Goal: Task Accomplishment & Management: Use online tool/utility

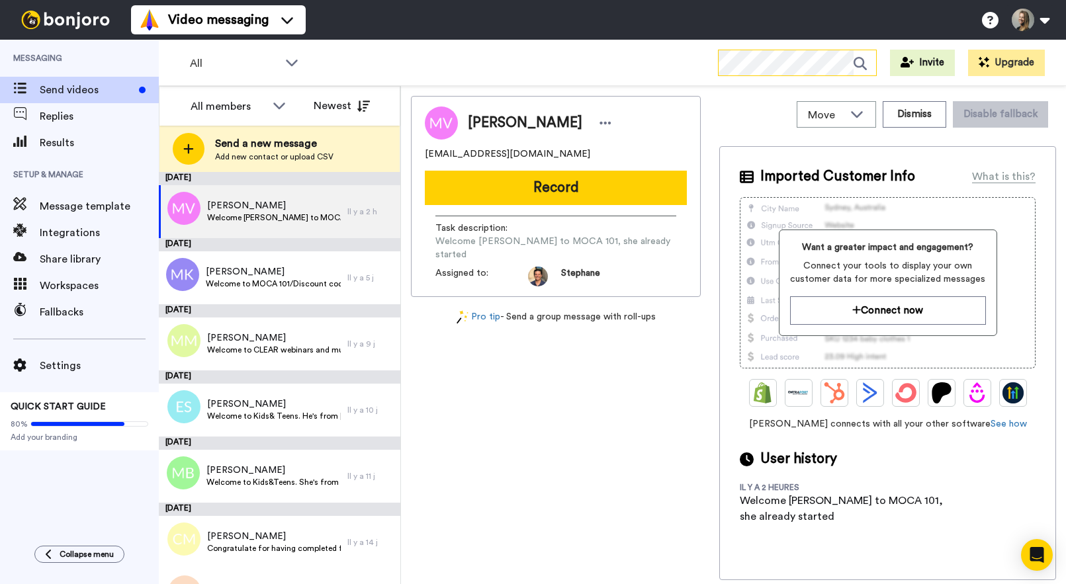
scroll to position [871, 0]
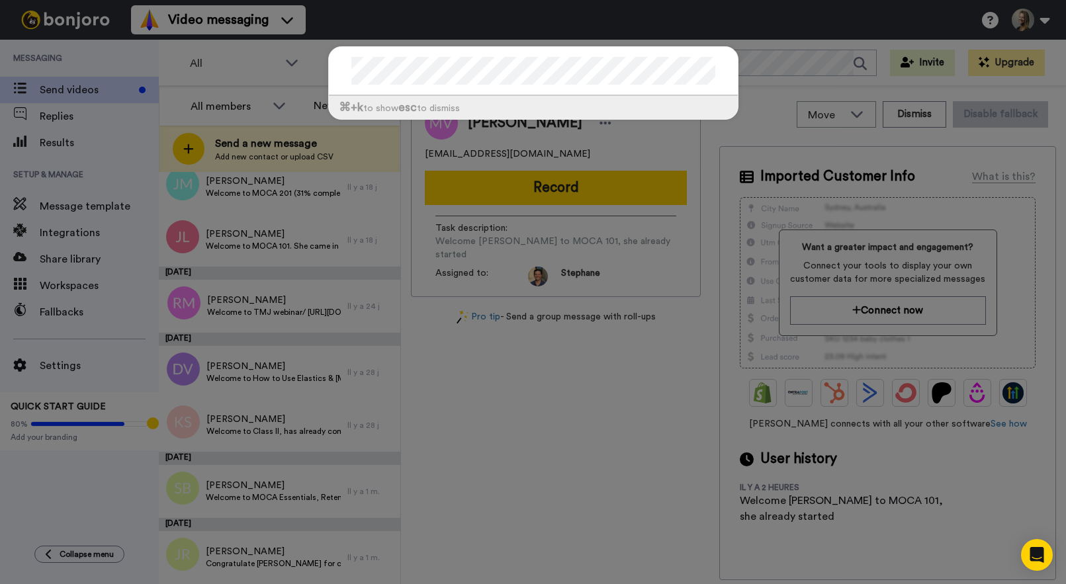
click at [69, 144] on div "⌘ +k to show esc to dismiss" at bounding box center [533, 292] width 1066 height 584
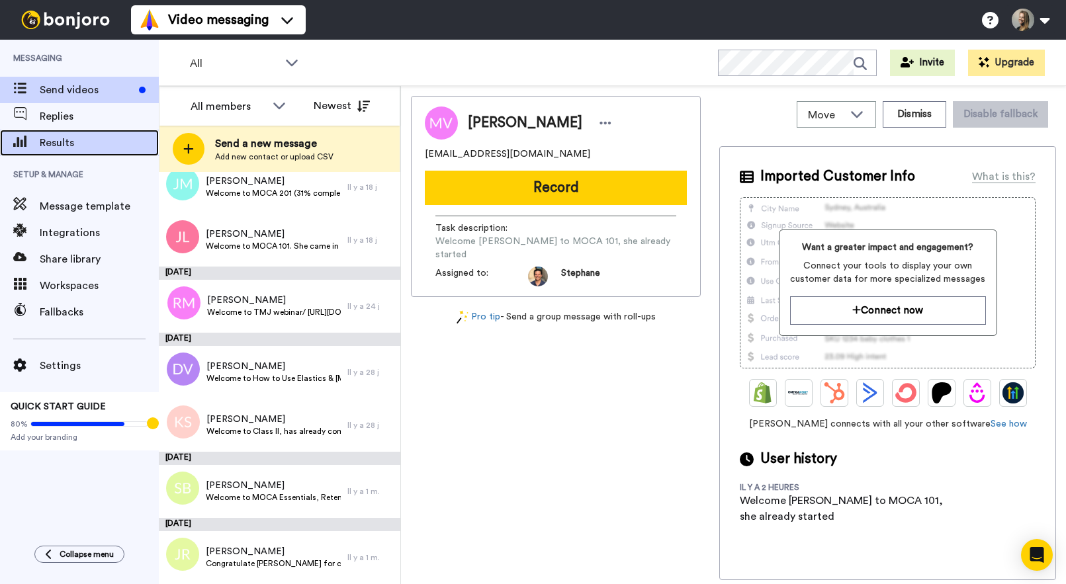
click at [70, 144] on span "Results" at bounding box center [99, 143] width 119 height 16
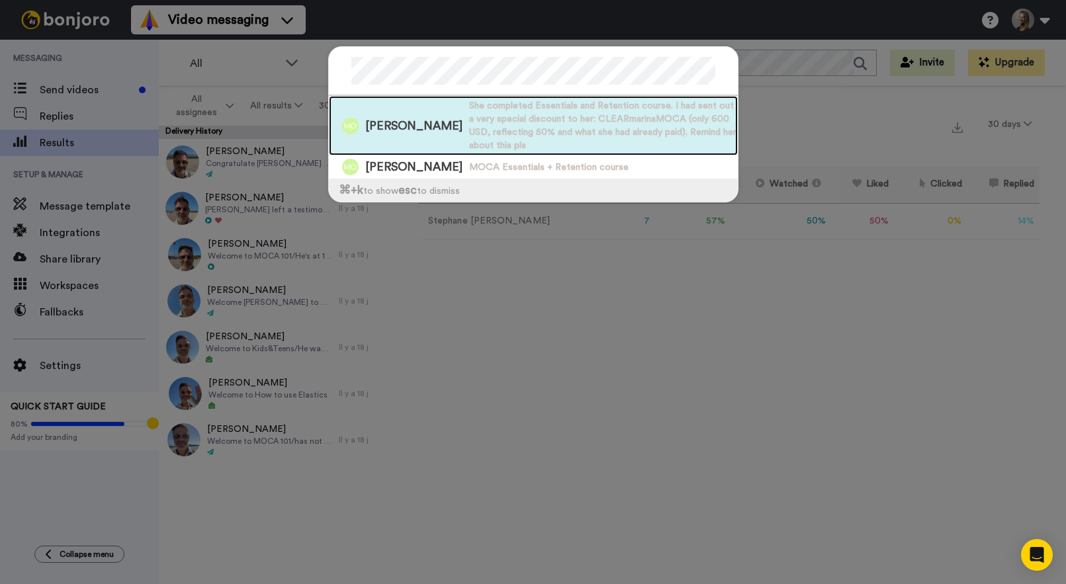
click at [487, 130] on span "She completed Essentials and Retention course. I had sent out a very special di…" at bounding box center [603, 125] width 269 height 53
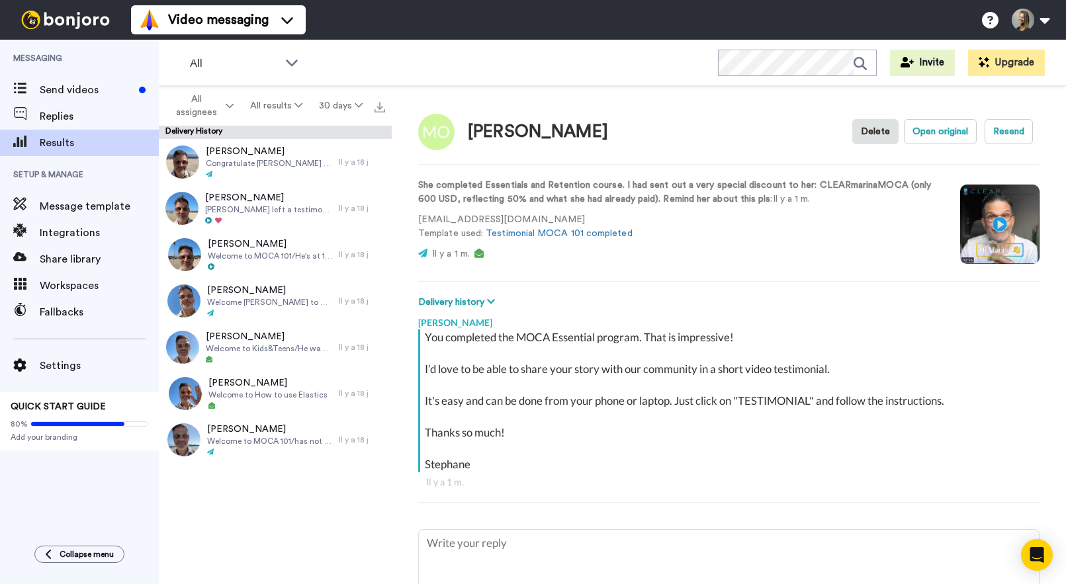
click at [999, 220] on video at bounding box center [999, 224] width 79 height 79
click at [97, 93] on span "Send videos" at bounding box center [87, 90] width 94 height 16
type textarea "x"
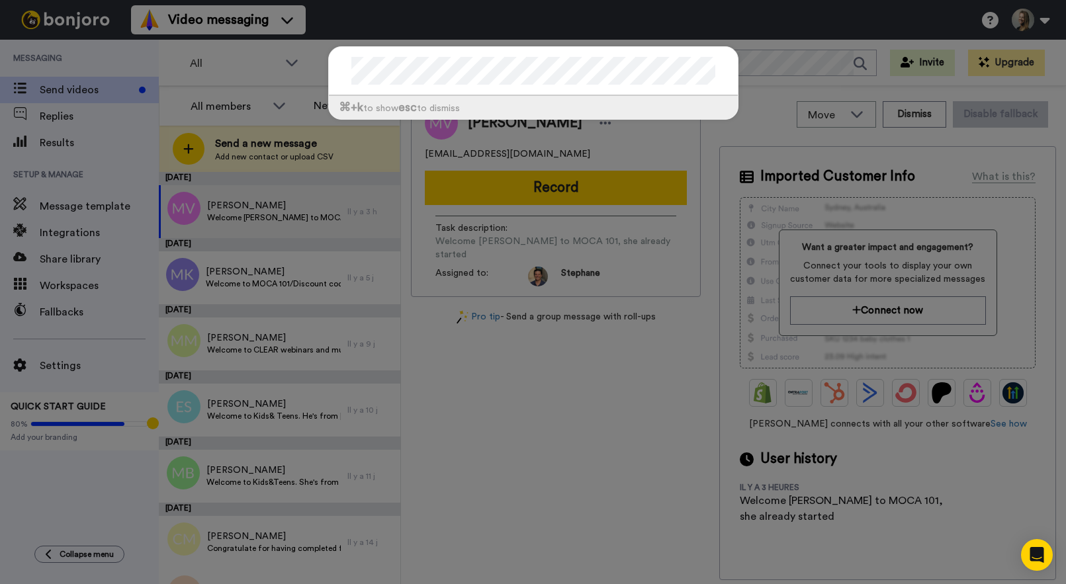
click at [77, 145] on div "⌘ +k to show esc to dismiss" at bounding box center [533, 292] width 1066 height 584
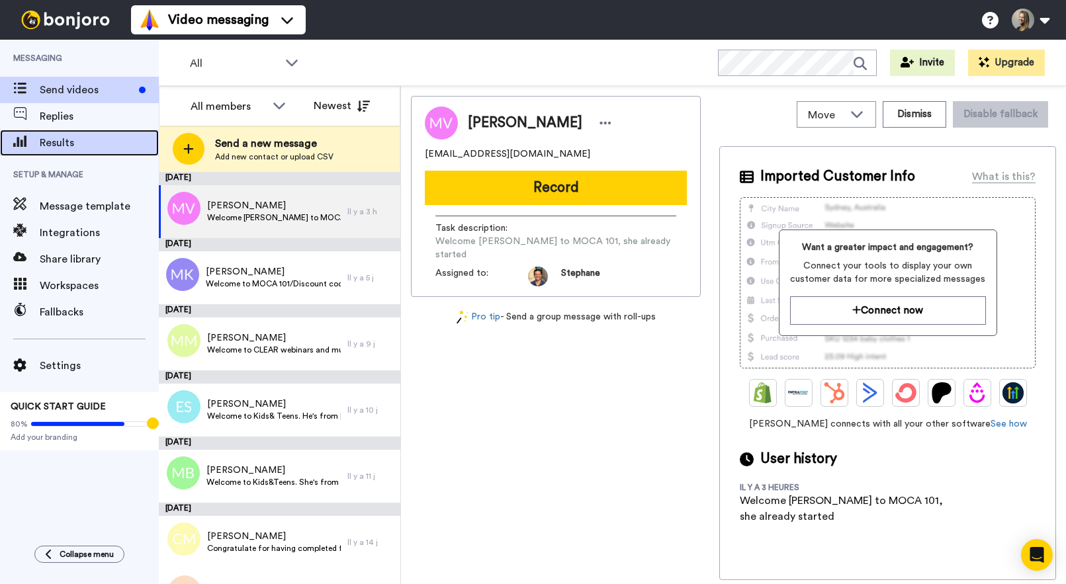
click at [75, 144] on span "Results" at bounding box center [99, 143] width 119 height 16
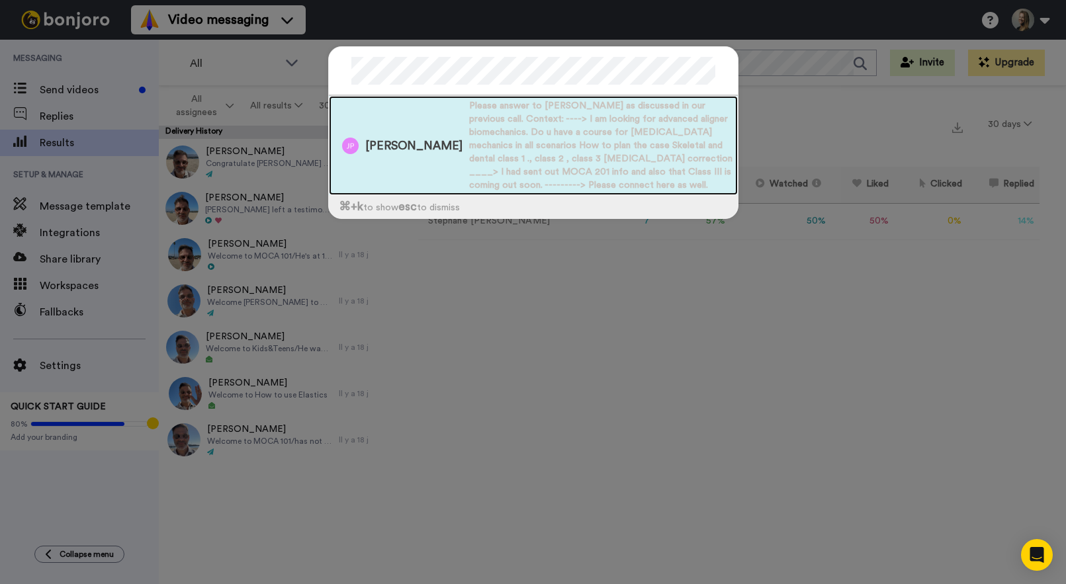
click at [499, 126] on span "Please answer to Jaineel as discussed in our previous call. Context: ----> I am…" at bounding box center [603, 145] width 269 height 93
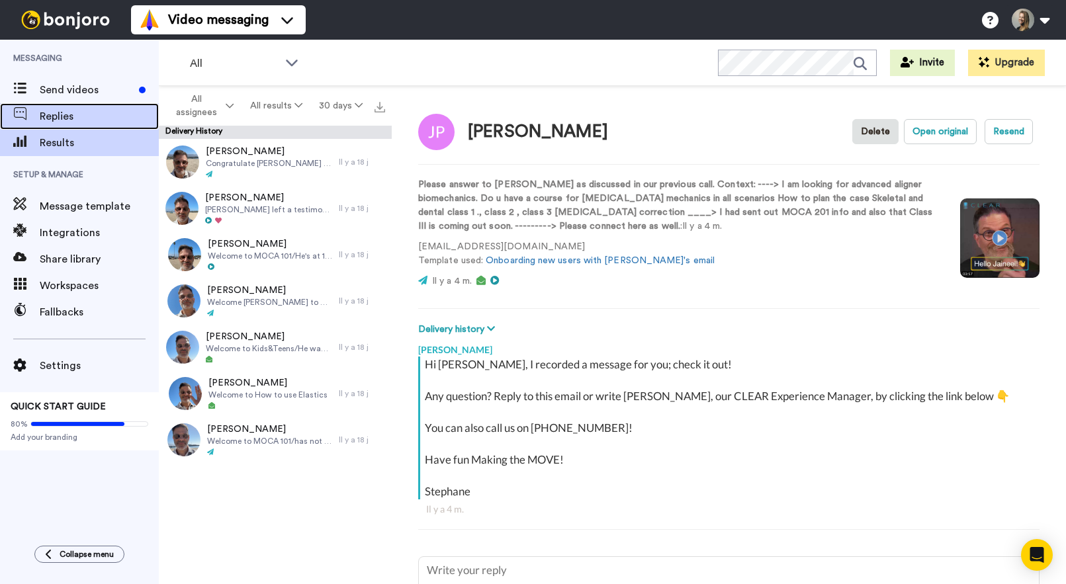
click at [106, 114] on span "Replies" at bounding box center [99, 116] width 119 height 16
click at [95, 105] on div "Replies" at bounding box center [79, 116] width 159 height 26
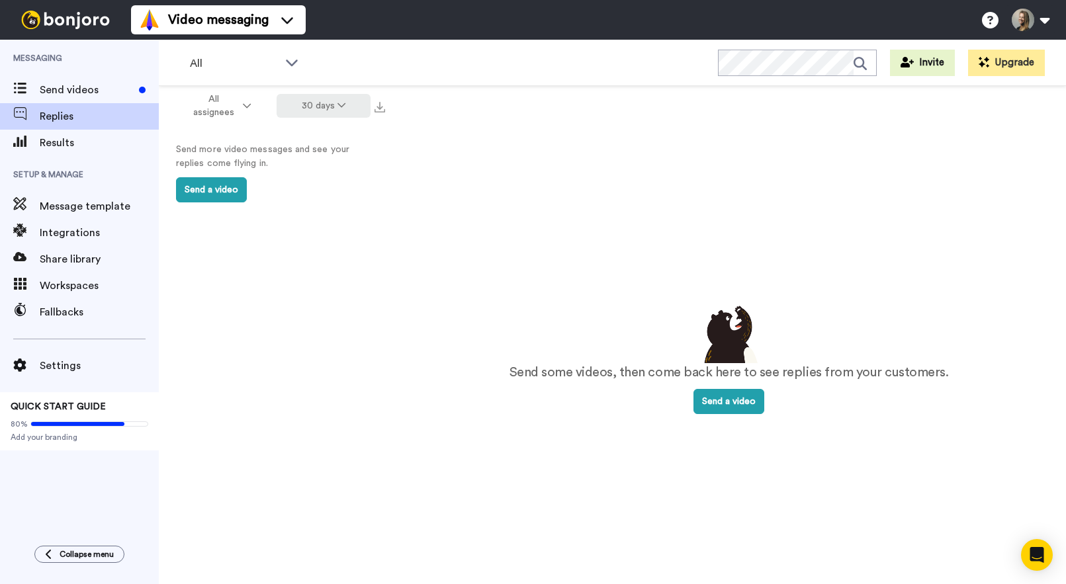
click at [341, 105] on icon at bounding box center [341, 105] width 8 height 9
click at [346, 289] on li "All time" at bounding box center [324, 301] width 93 height 24
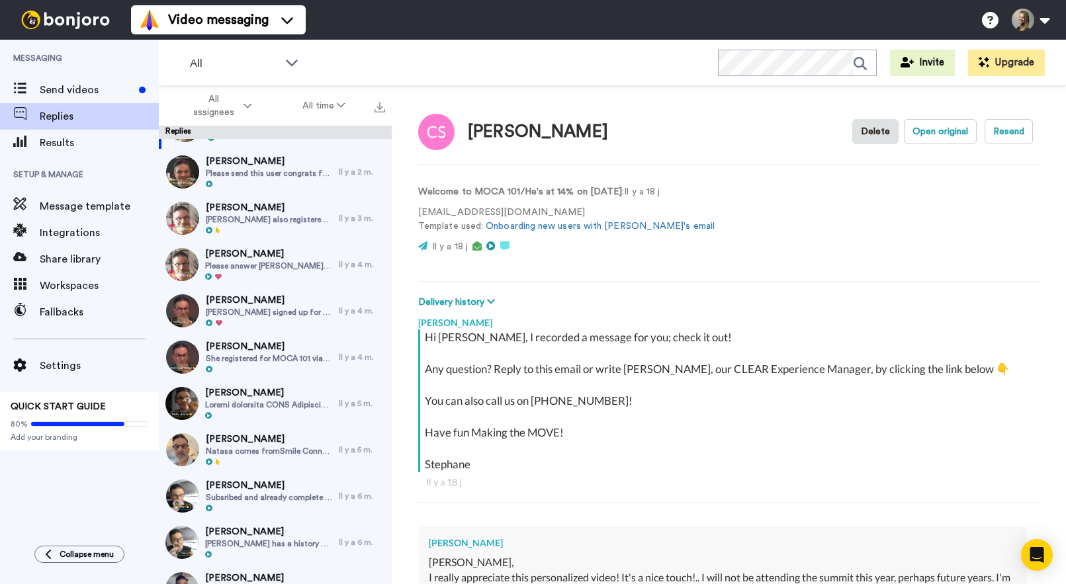
scroll to position [45, 0]
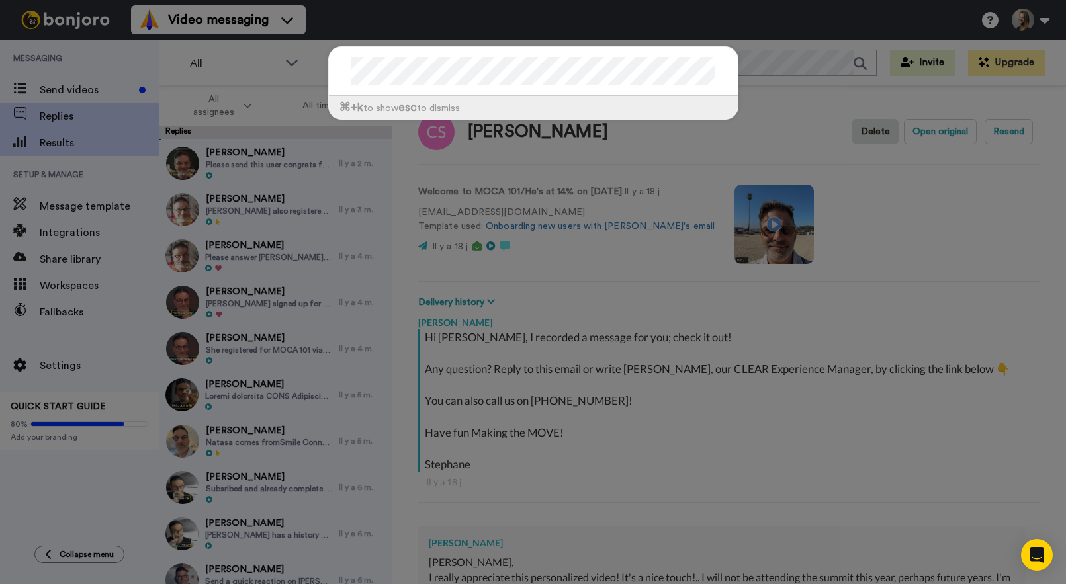
click at [67, 150] on div "⌘ +k to show esc to dismiss" at bounding box center [533, 292] width 1066 height 584
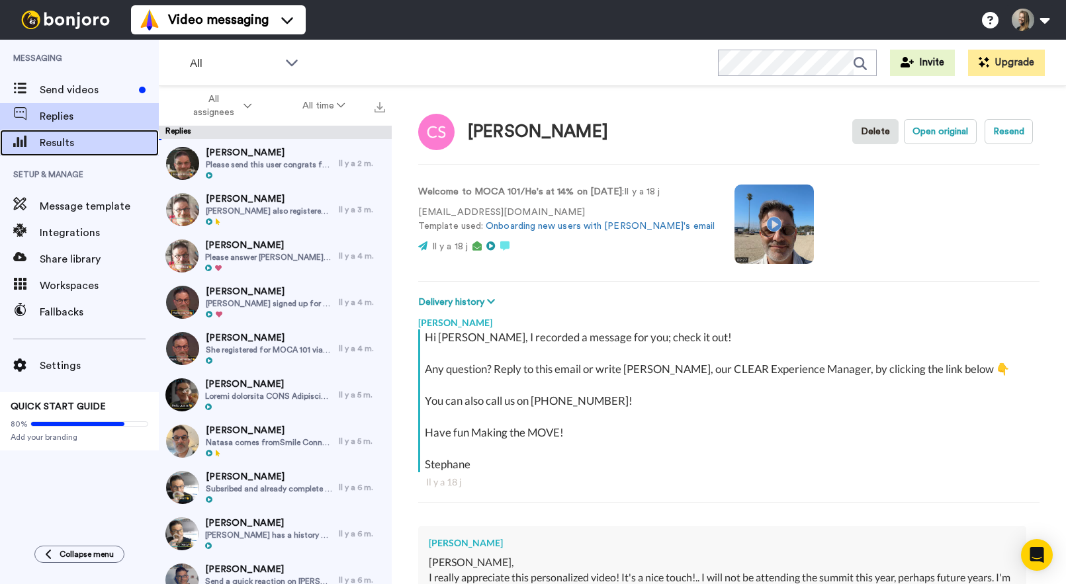
click at [68, 149] on span "Results" at bounding box center [99, 143] width 119 height 16
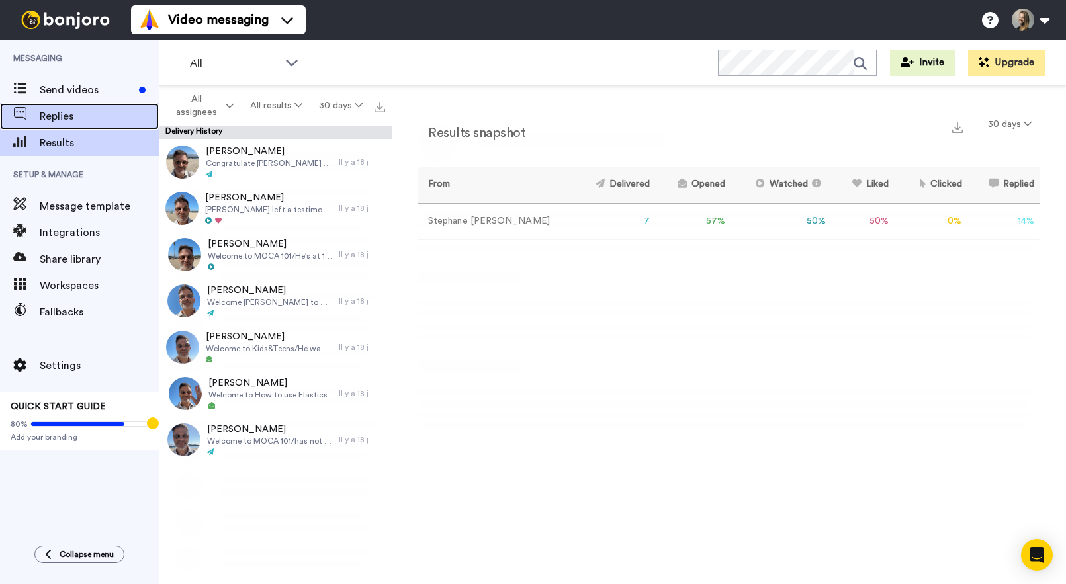
click at [81, 123] on span "Replies" at bounding box center [99, 116] width 119 height 16
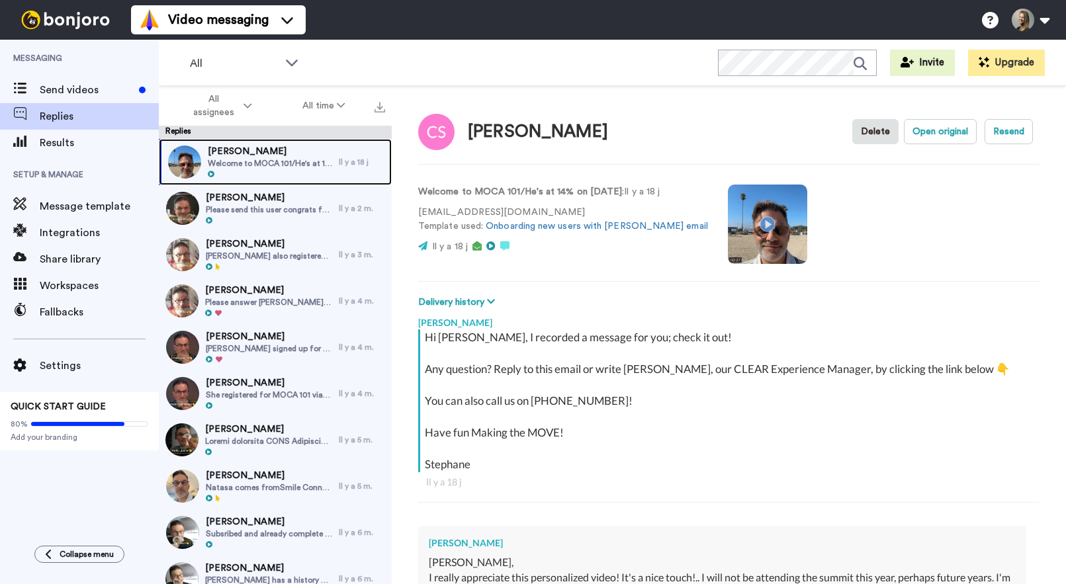
click at [230, 170] on div at bounding box center [270, 174] width 124 height 9
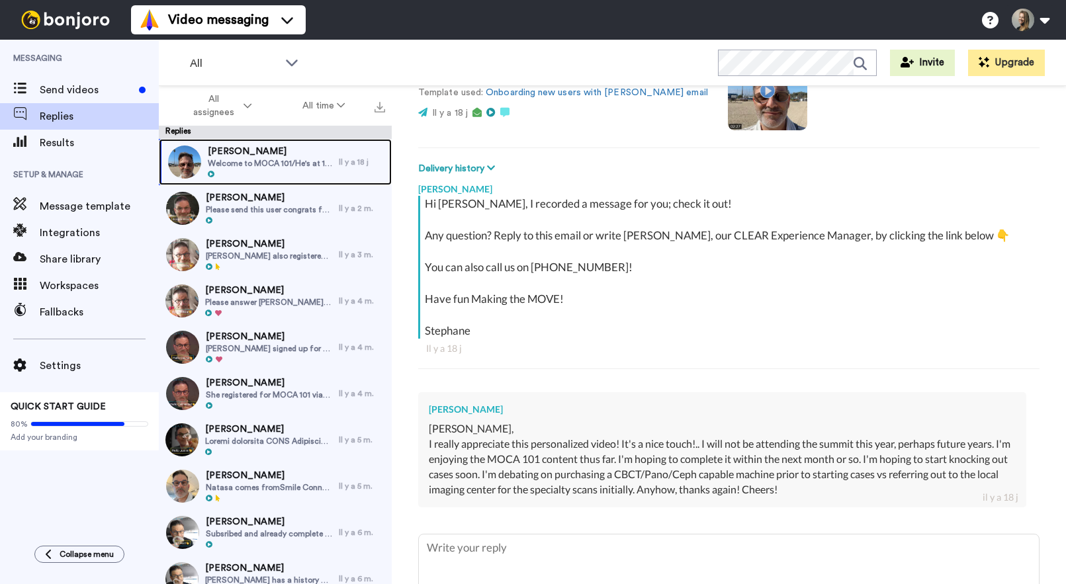
scroll to position [136, 0]
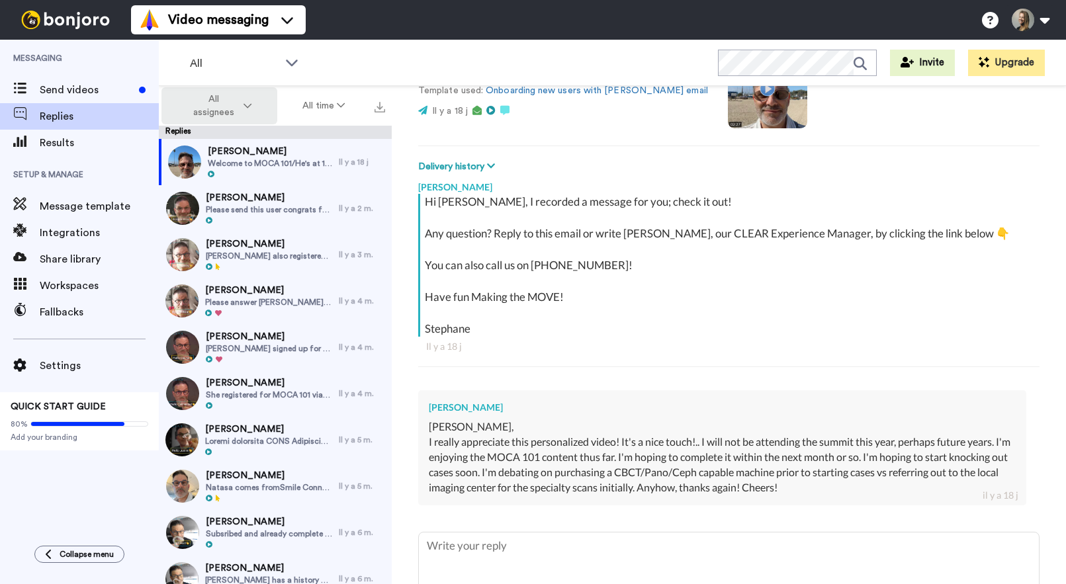
click at [231, 106] on span "All assignees" at bounding box center [214, 106] width 54 height 26
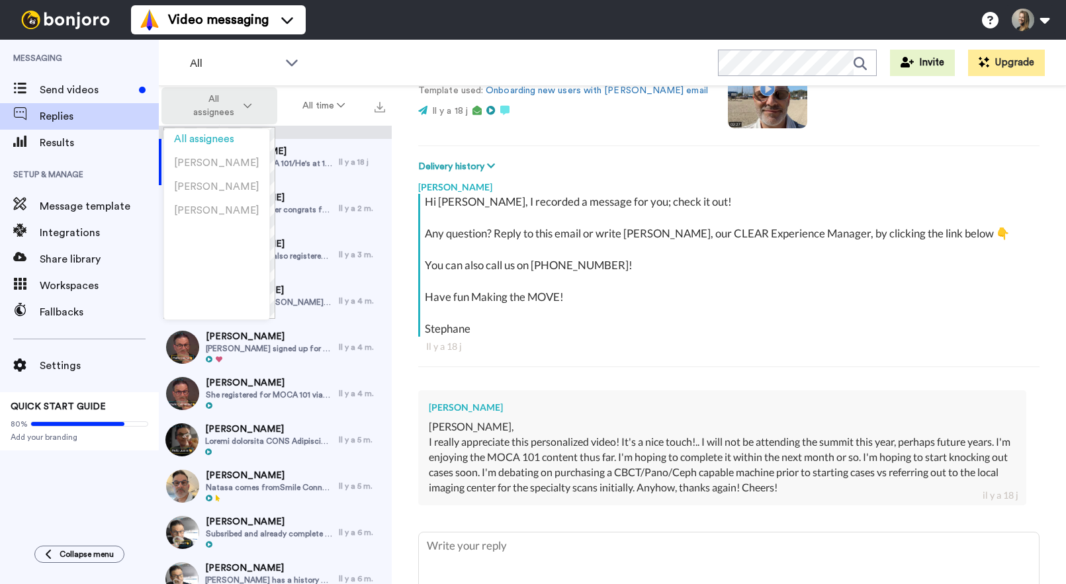
click at [231, 106] on span "All assignees" at bounding box center [214, 106] width 54 height 26
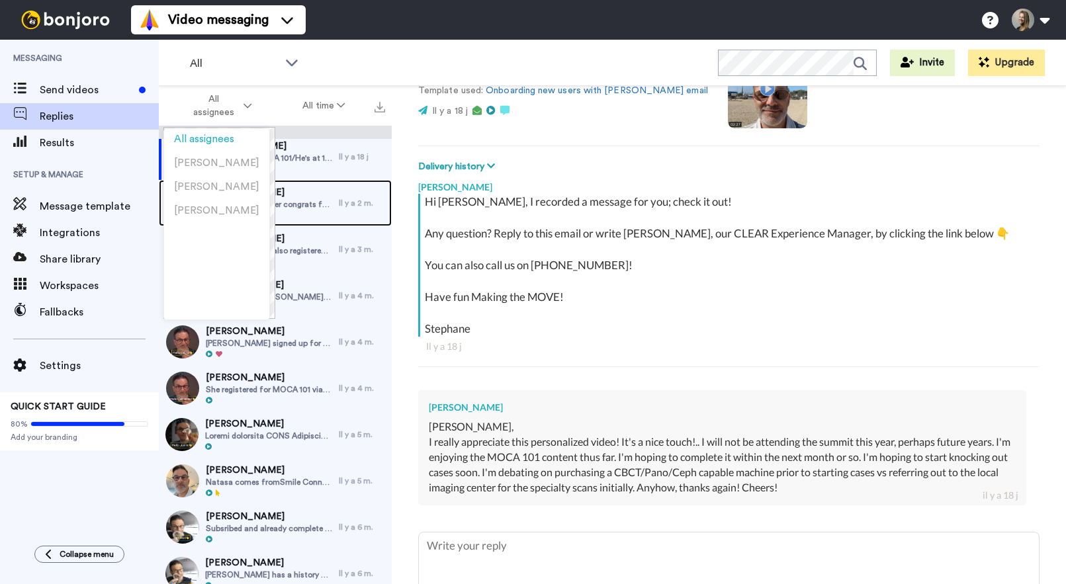
click at [315, 212] on div at bounding box center [269, 215] width 126 height 9
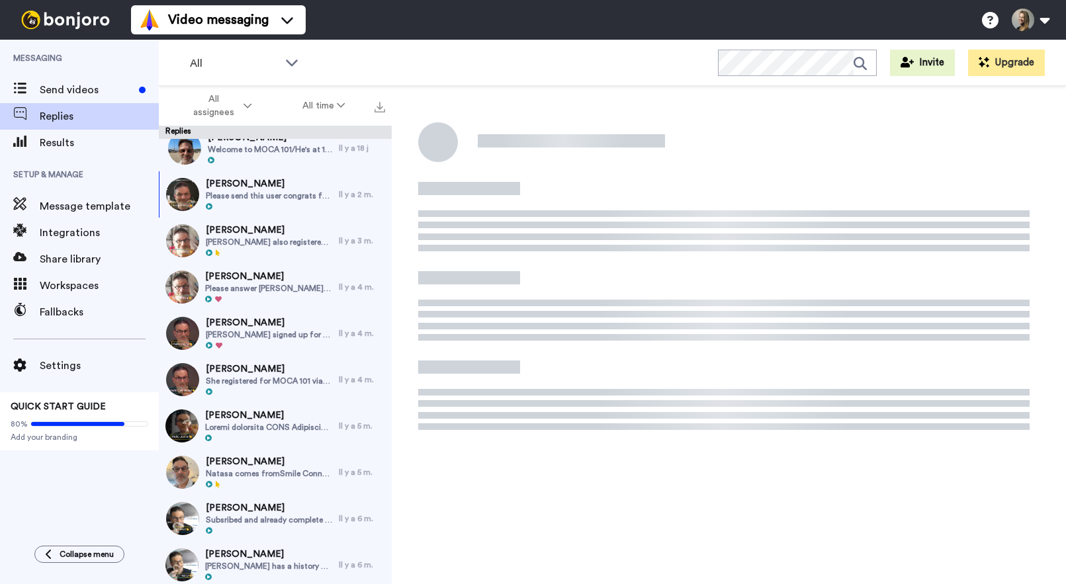
type textarea "x"
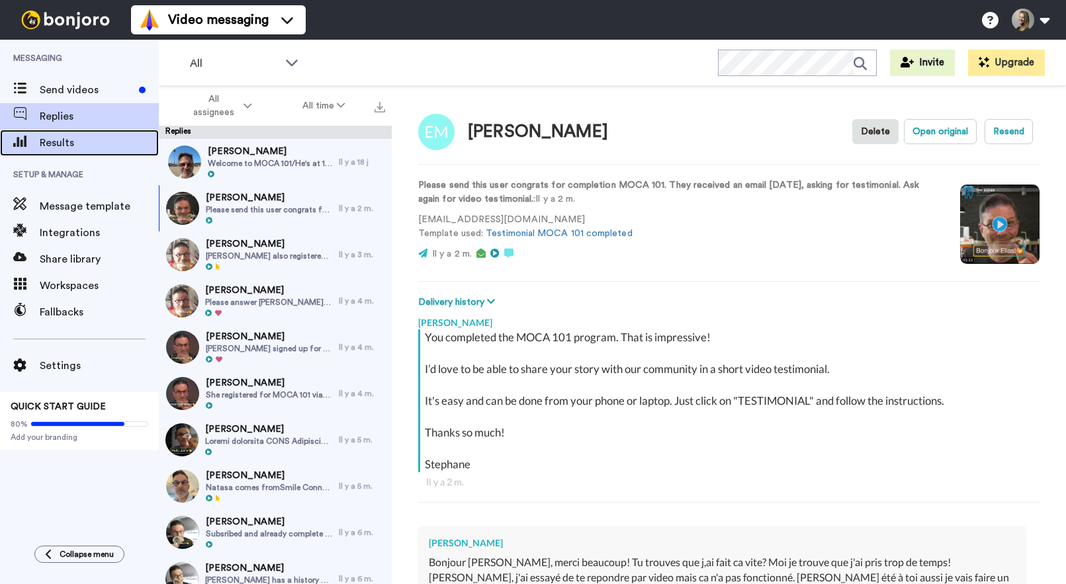
click at [87, 150] on span "Results" at bounding box center [99, 143] width 119 height 16
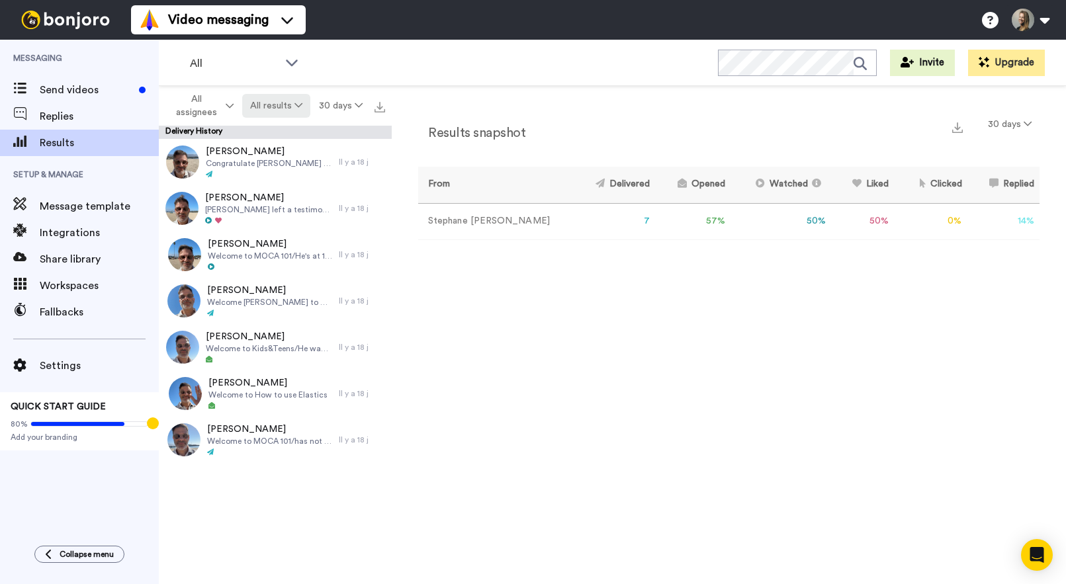
click at [301, 108] on icon at bounding box center [298, 105] width 8 height 9
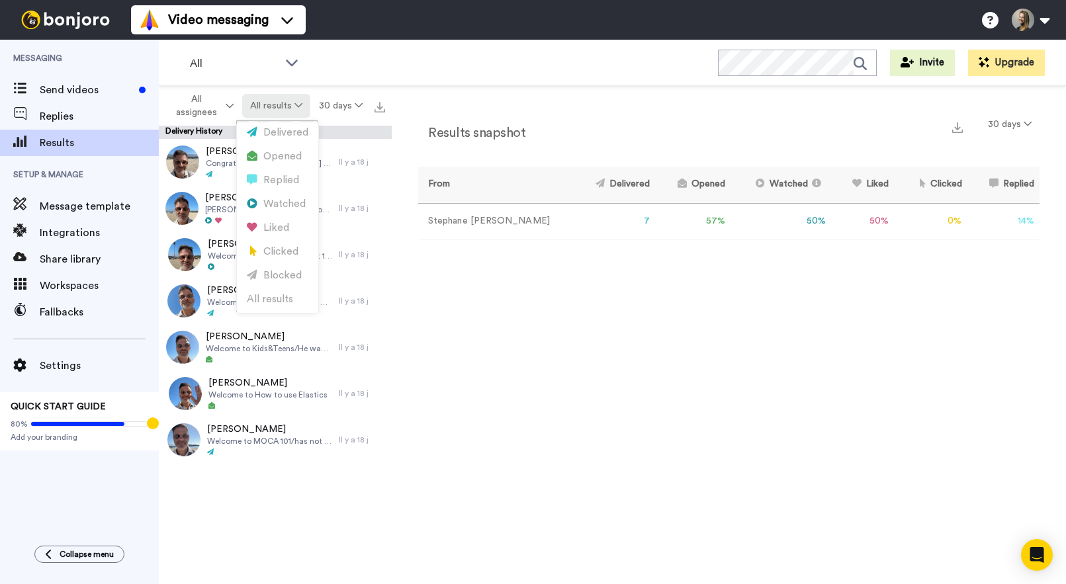
click at [301, 108] on icon at bounding box center [298, 105] width 8 height 9
click at [276, 175] on div "Replied" at bounding box center [278, 180] width 62 height 15
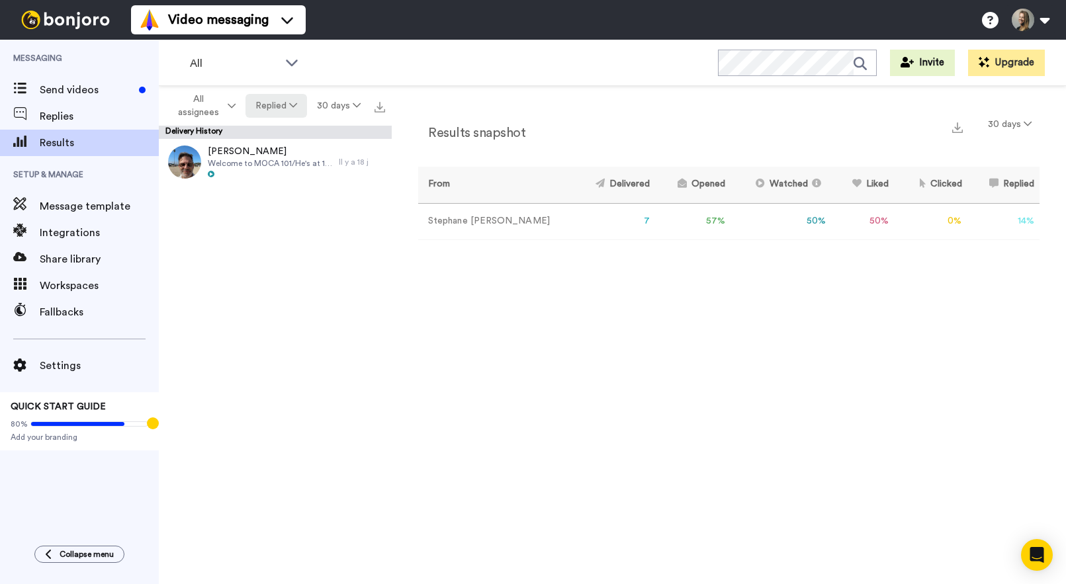
click at [290, 107] on icon at bounding box center [293, 105] width 8 height 9
click at [282, 151] on div "Opened" at bounding box center [278, 156] width 62 height 15
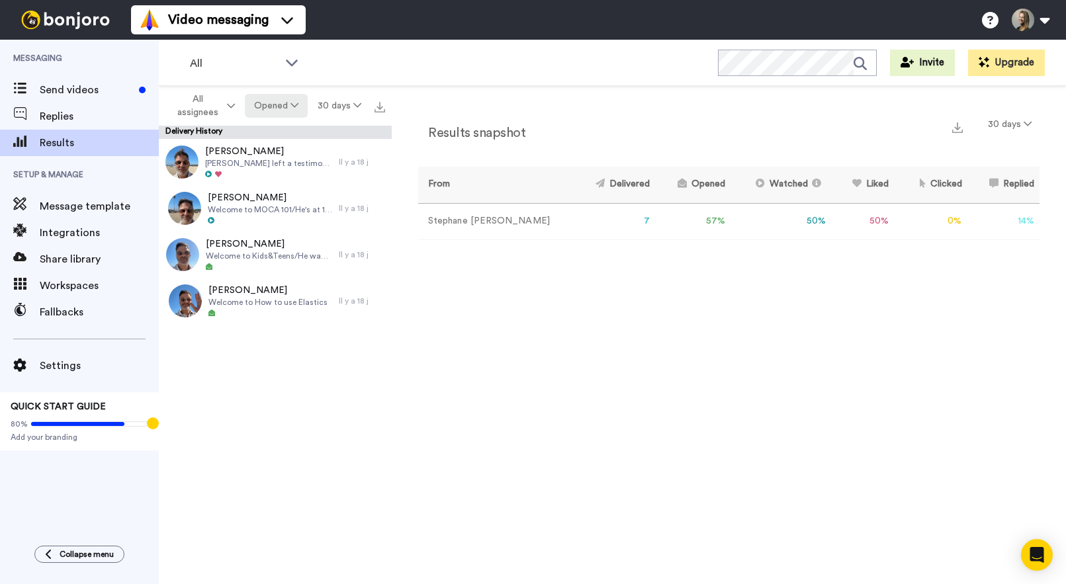
click at [294, 110] on button "Opened" at bounding box center [276, 106] width 63 height 24
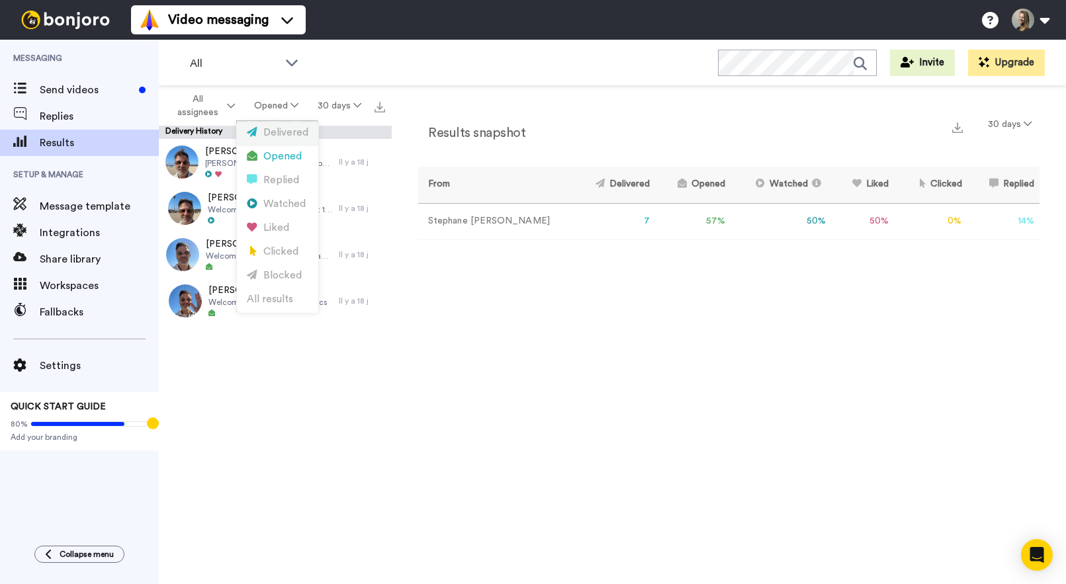
click at [287, 131] on div "Delivered" at bounding box center [278, 133] width 62 height 15
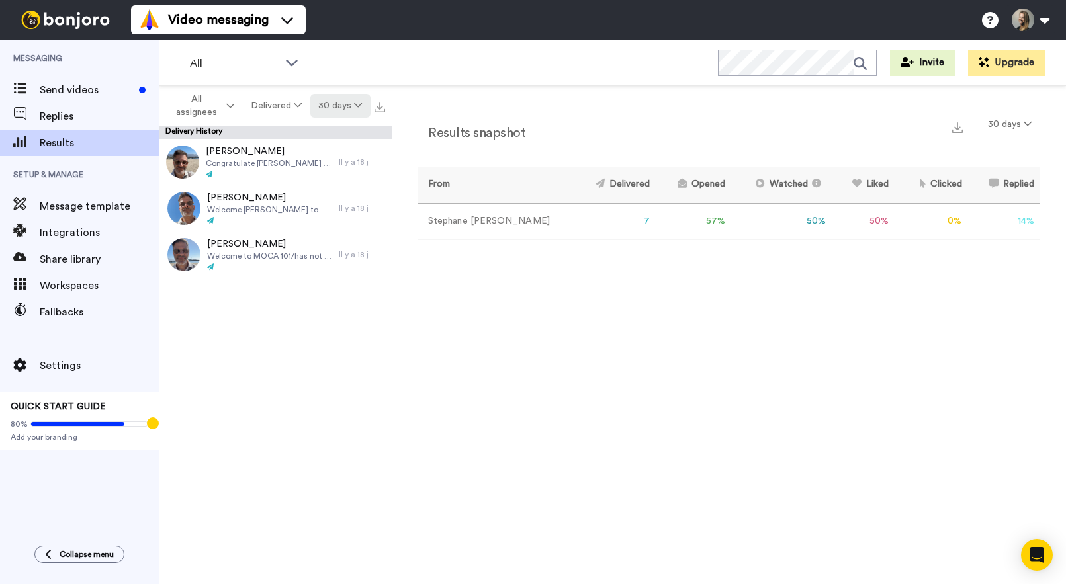
click at [345, 106] on button "30 days" at bounding box center [340, 106] width 60 height 24
click at [325, 296] on span "All time" at bounding box center [323, 299] width 36 height 10
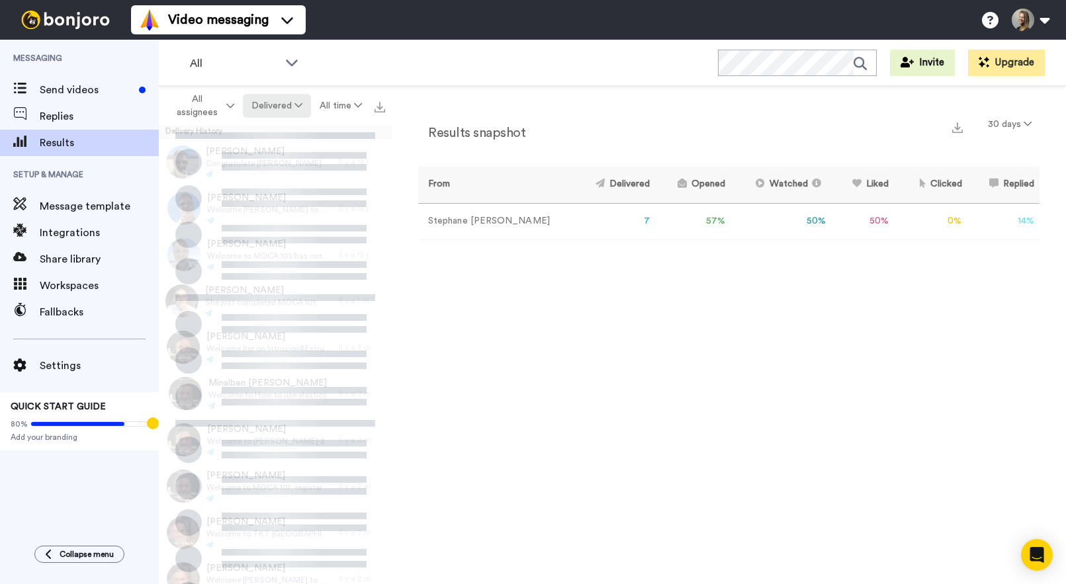
click at [298, 106] on icon at bounding box center [298, 105] width 8 height 9
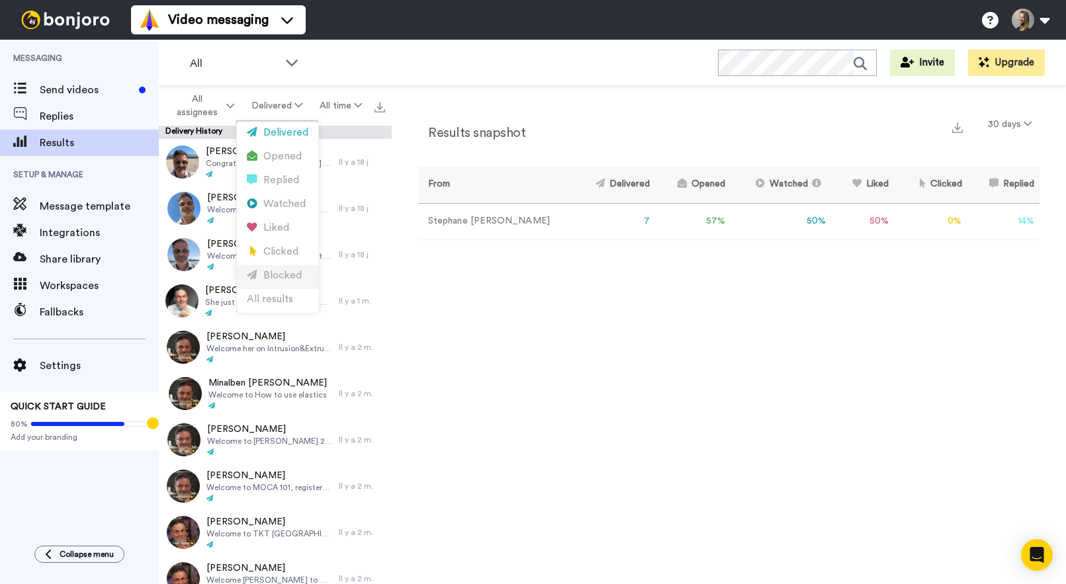
click at [289, 276] on div "Blocked" at bounding box center [278, 276] width 62 height 15
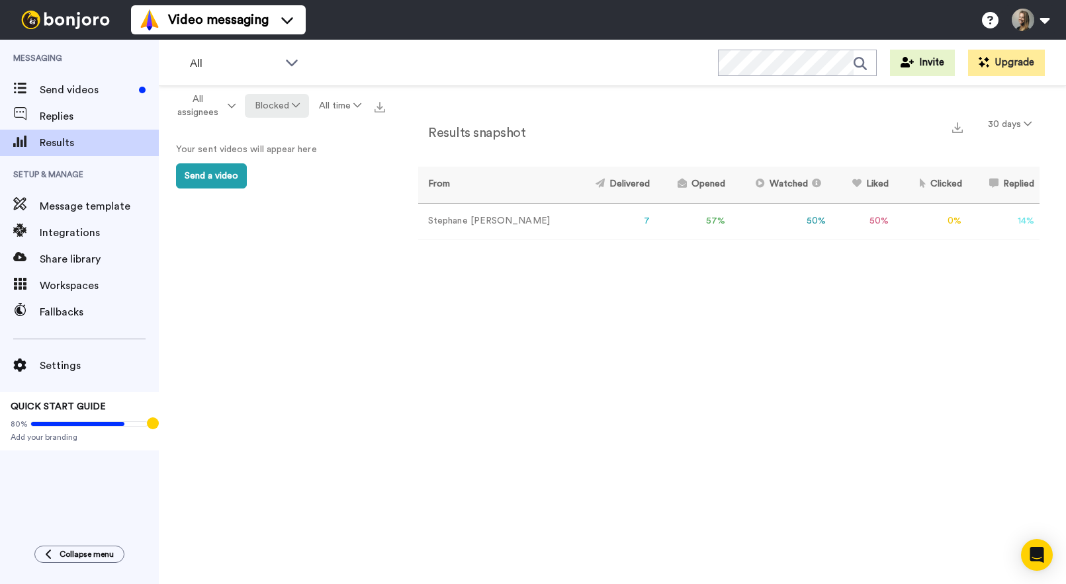
click at [294, 104] on icon at bounding box center [296, 105] width 8 height 9
click at [282, 134] on div "Delivered" at bounding box center [278, 133] width 62 height 15
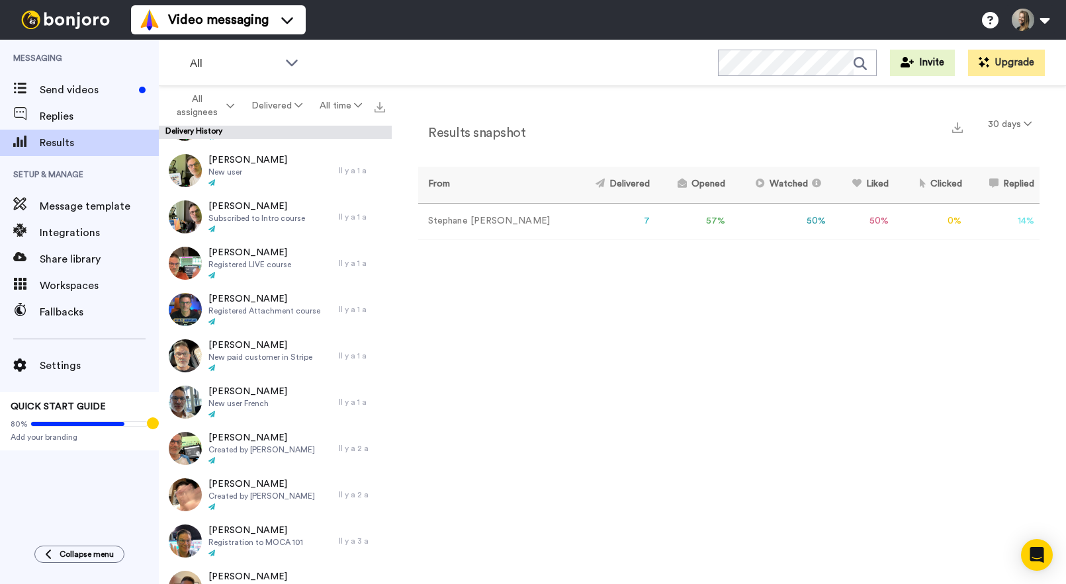
scroll to position [4177, 0]
